Goal: Task Accomplishment & Management: Use online tool/utility

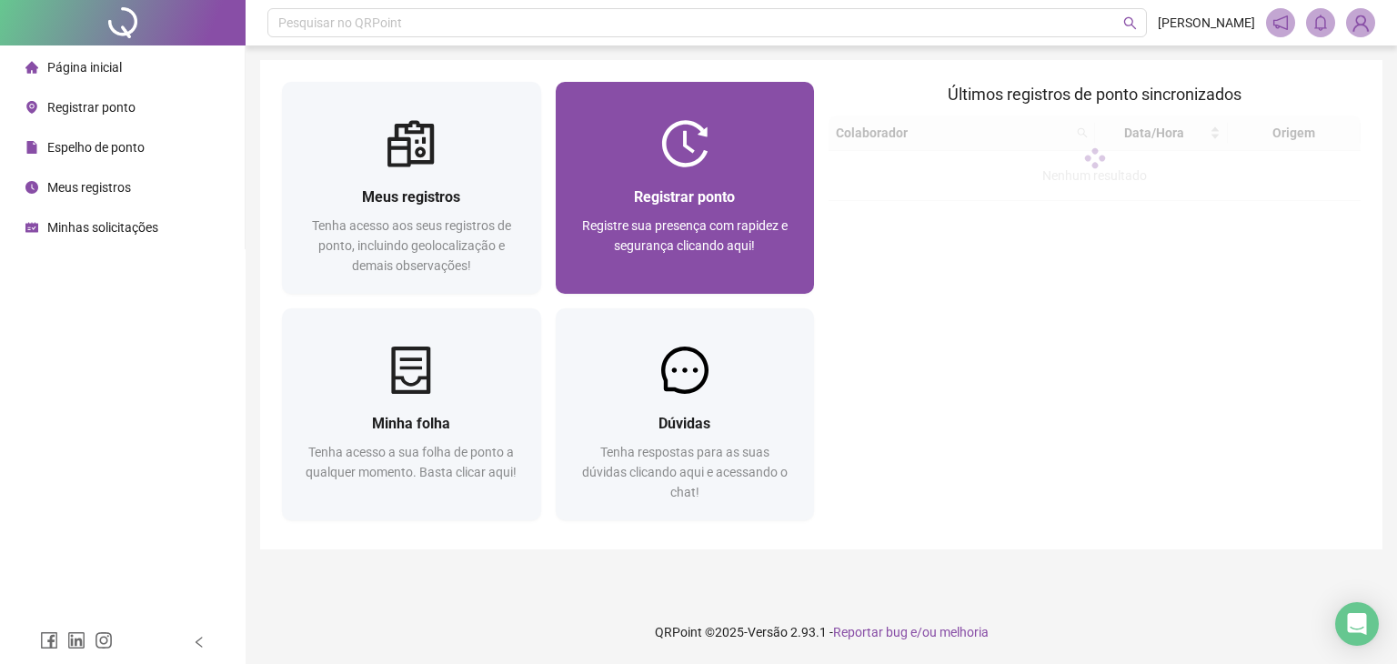
click at [699, 153] on img at bounding box center [684, 143] width 47 height 47
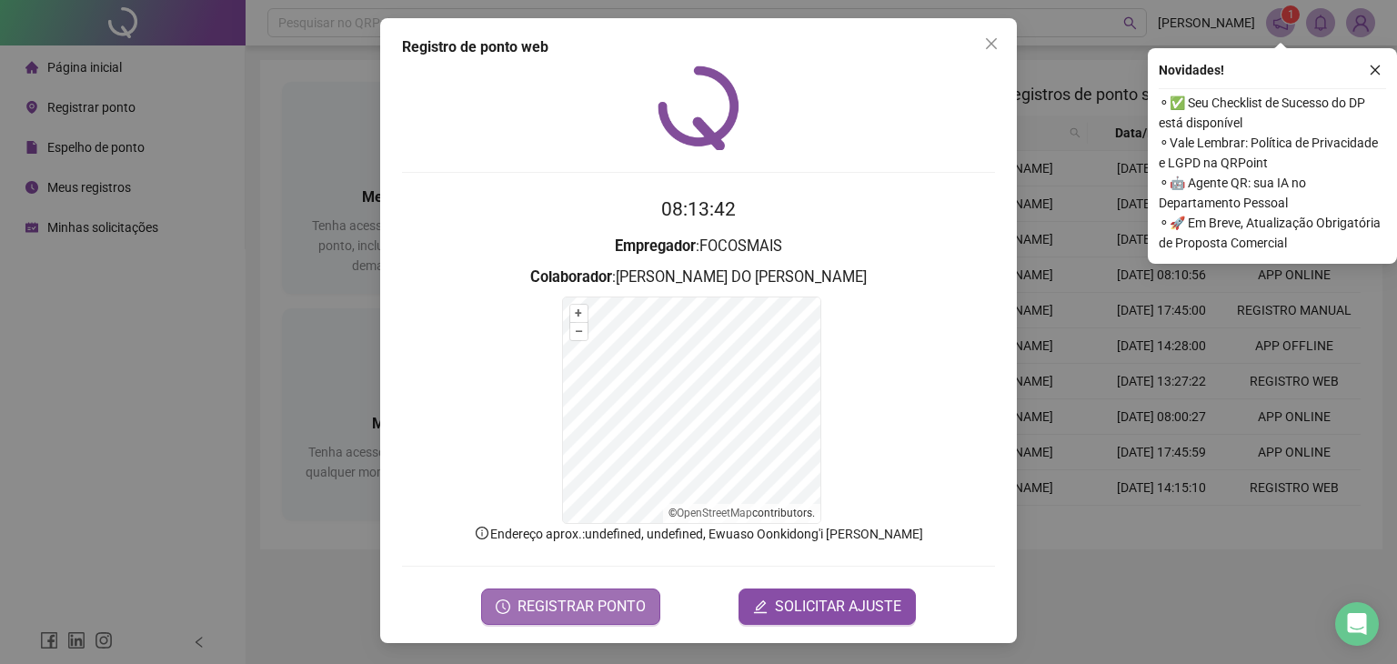
click at [595, 612] on span "REGISTRAR PONTO" at bounding box center [582, 607] width 128 height 22
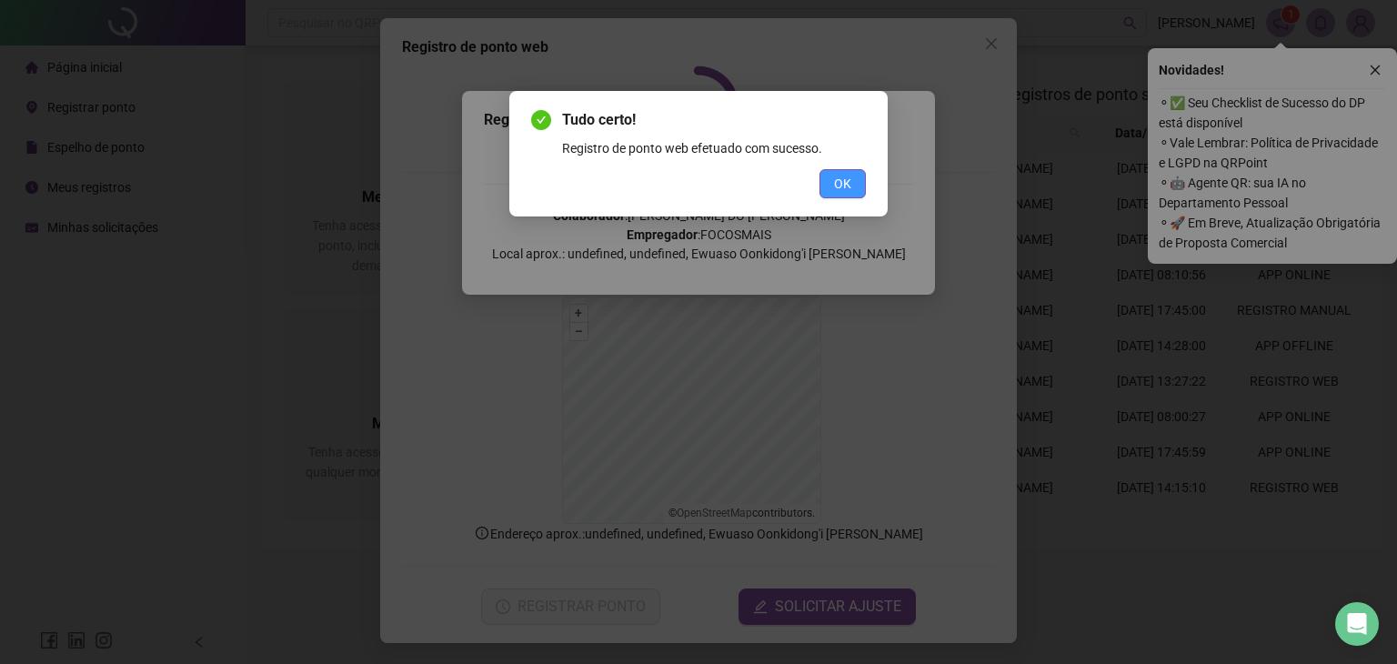
click at [845, 187] on span "OK" at bounding box center [842, 184] width 17 height 20
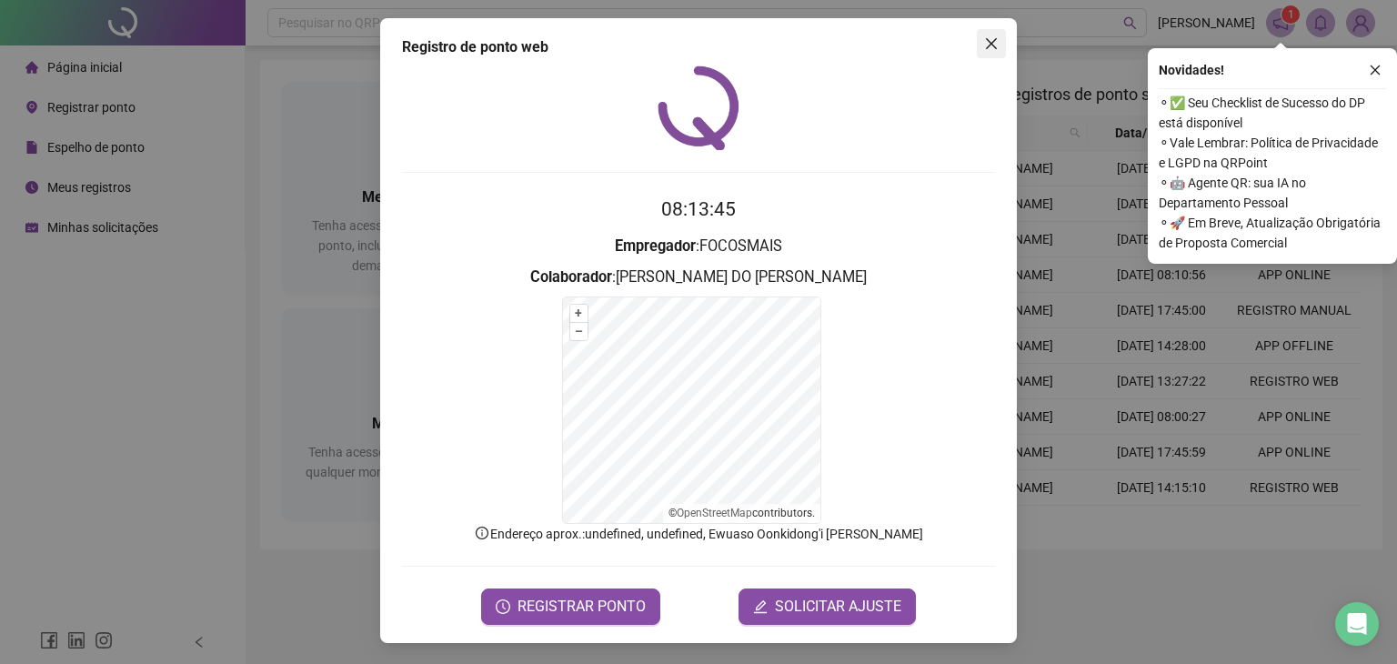
click at [986, 49] on icon "close" at bounding box center [991, 43] width 15 height 15
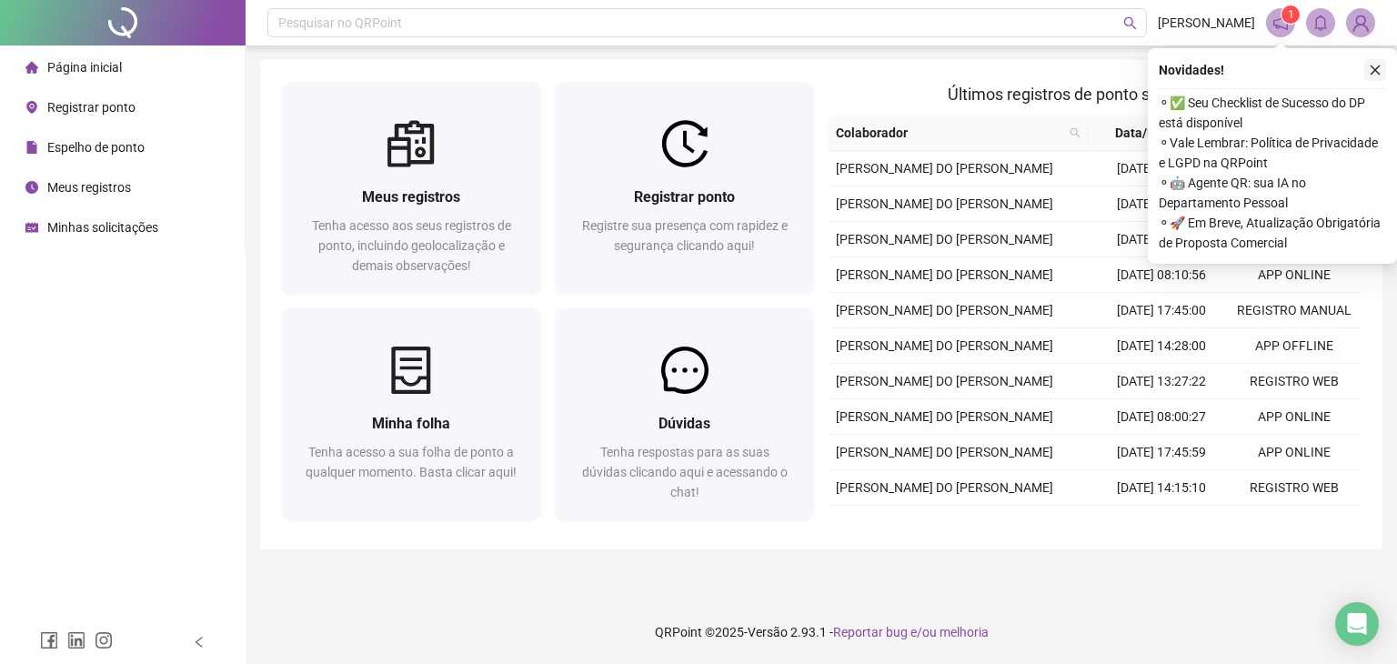
click at [1382, 67] on button "button" at bounding box center [1376, 70] width 22 height 22
